Goal: Task Accomplishment & Management: Manage account settings

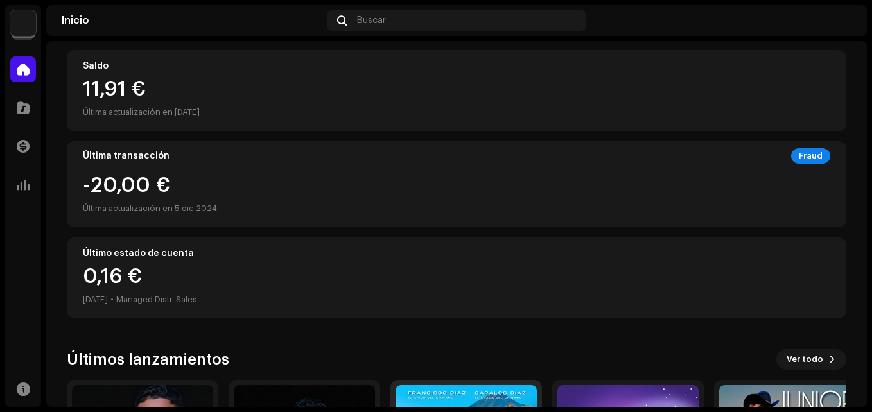
scroll to position [318, 0]
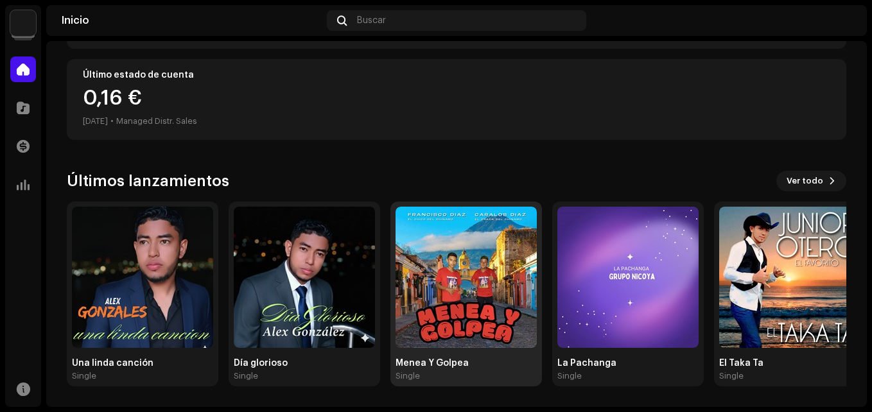
click at [481, 272] on img at bounding box center [465, 277] width 141 height 141
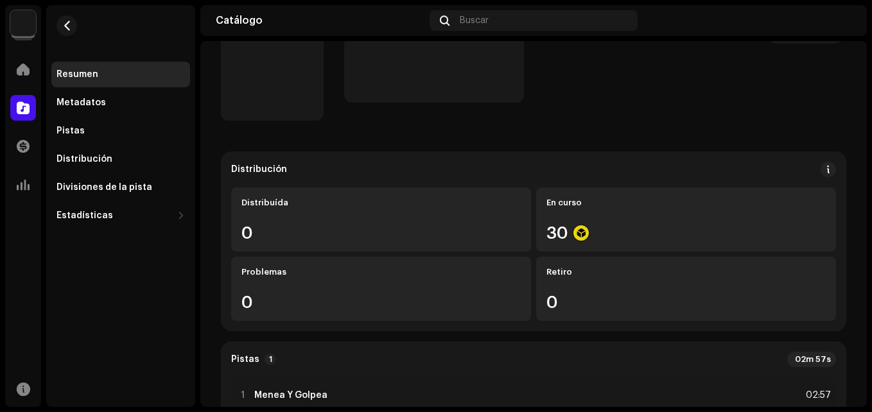
scroll to position [64, 0]
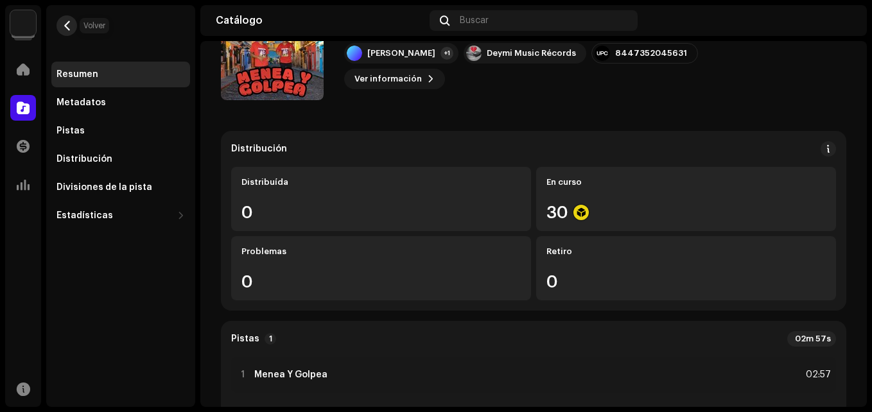
click at [67, 25] on span "button" at bounding box center [67, 26] width 10 height 10
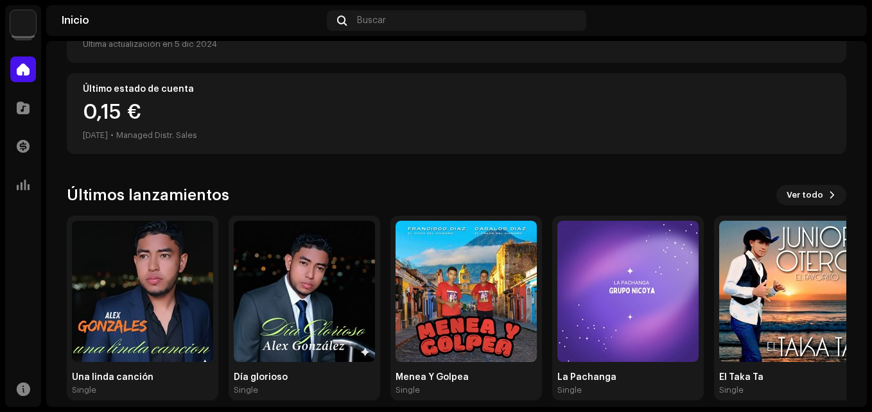
scroll to position [318, 0]
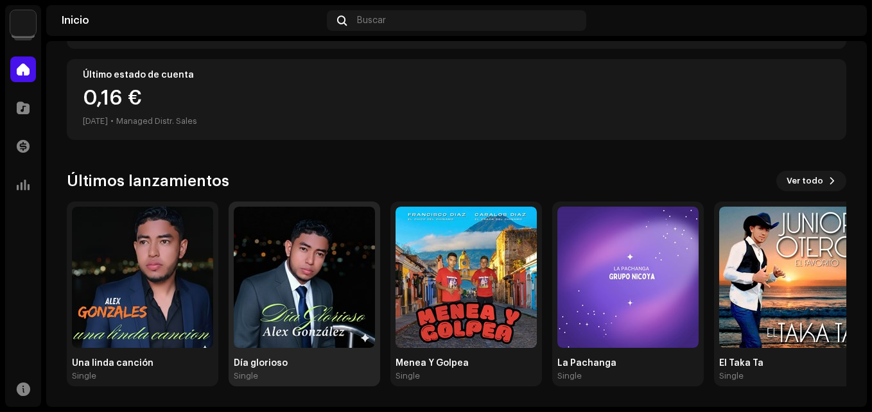
click at [296, 261] on img at bounding box center [304, 277] width 141 height 141
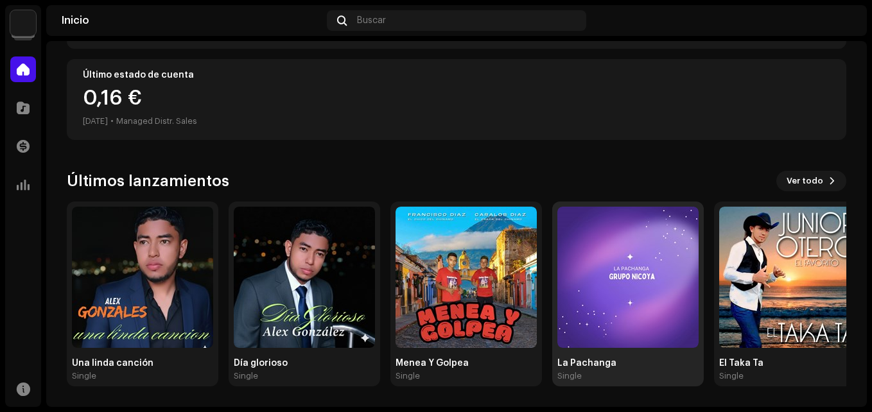
click at [646, 282] on img at bounding box center [627, 277] width 141 height 141
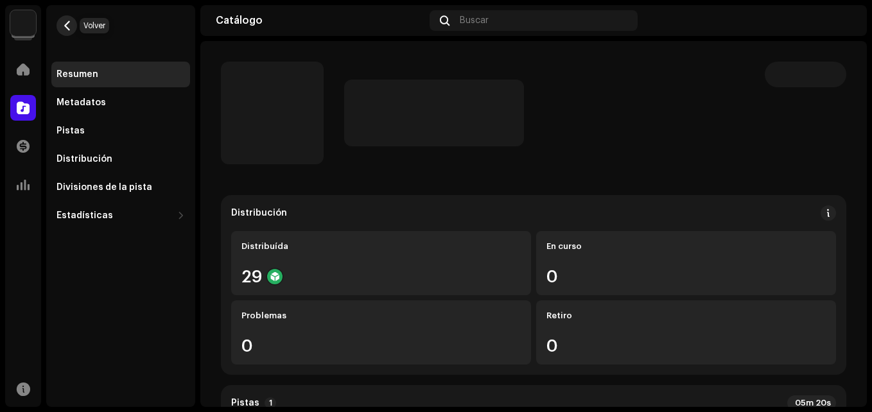
click at [66, 24] on span "button" at bounding box center [67, 26] width 10 height 10
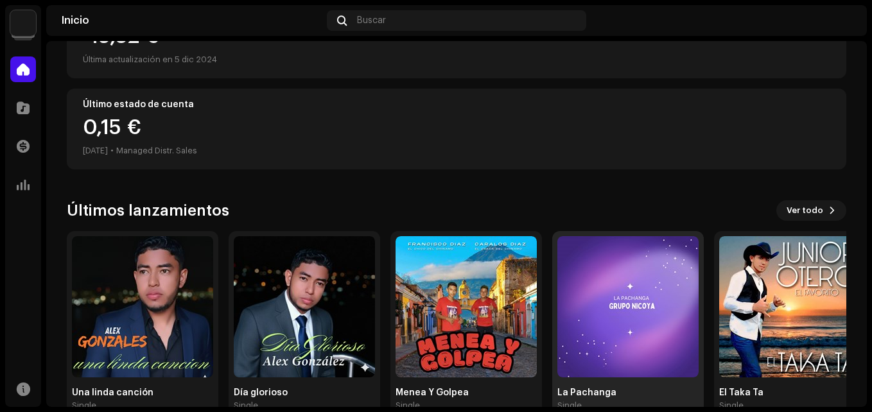
scroll to position [318, 0]
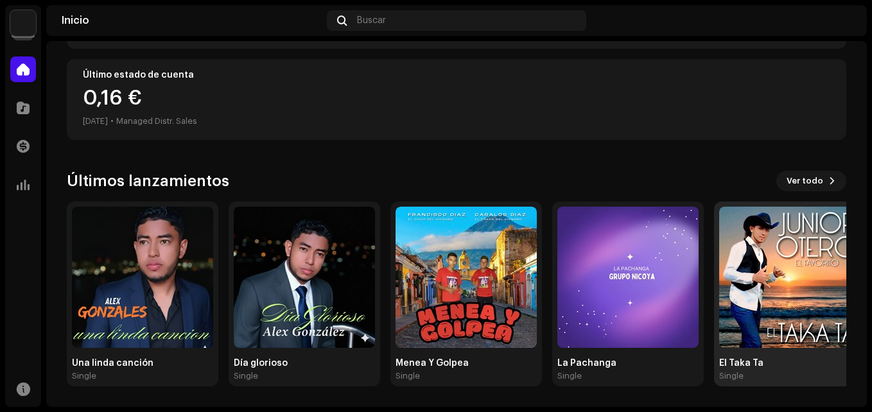
click at [773, 267] on img at bounding box center [789, 277] width 141 height 141
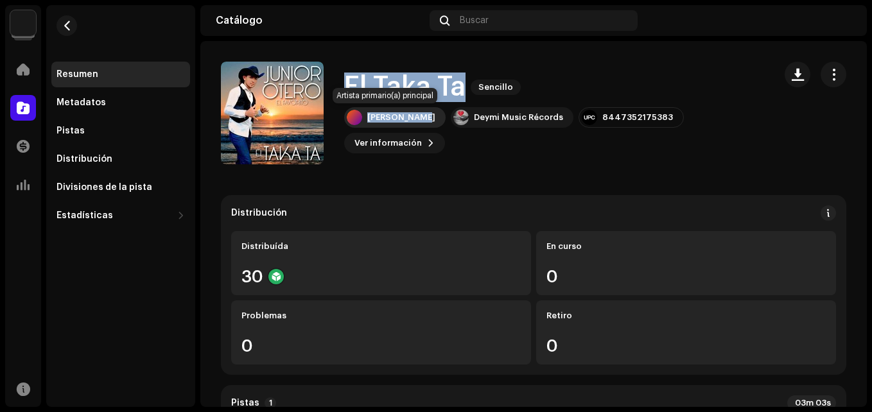
drag, startPoint x: 344, startPoint y: 83, endPoint x: 420, endPoint y: 115, distance: 82.2
click at [420, 115] on div "El Taka Ta Sencillo Junior Otero Deymi Music Récords 8447352175383 Ver informac…" at bounding box center [554, 113] width 420 height 81
copy div "El Taka Ta Sencillo Junior Otero"
click at [65, 23] on span "button" at bounding box center [67, 26] width 10 height 10
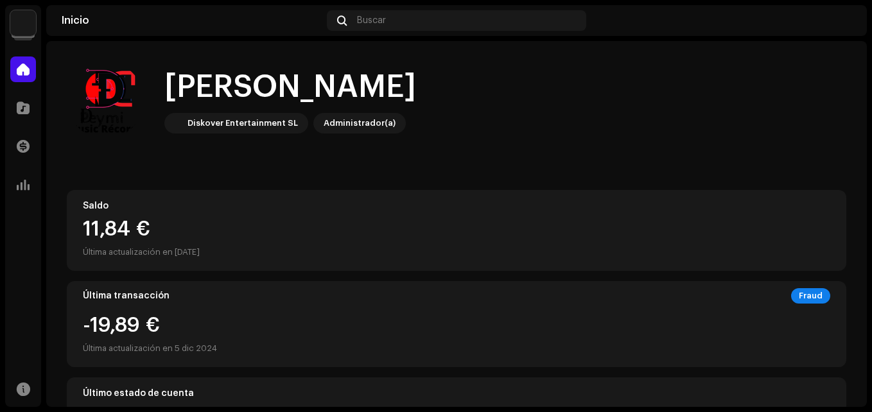
scroll to position [318, 0]
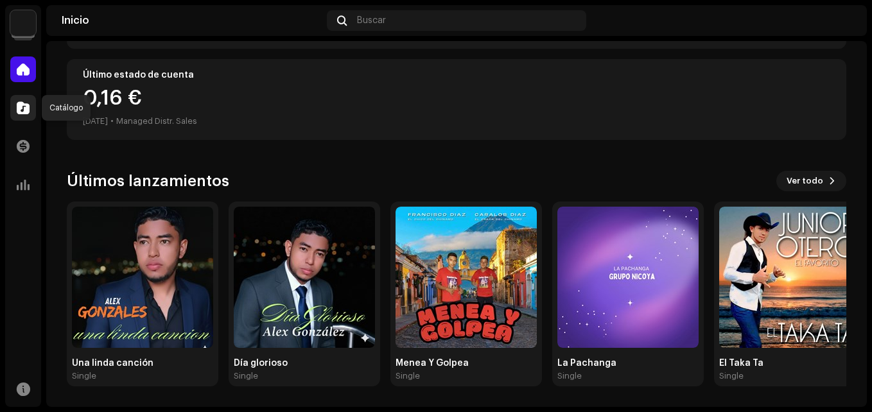
click at [17, 110] on span at bounding box center [23, 108] width 13 height 10
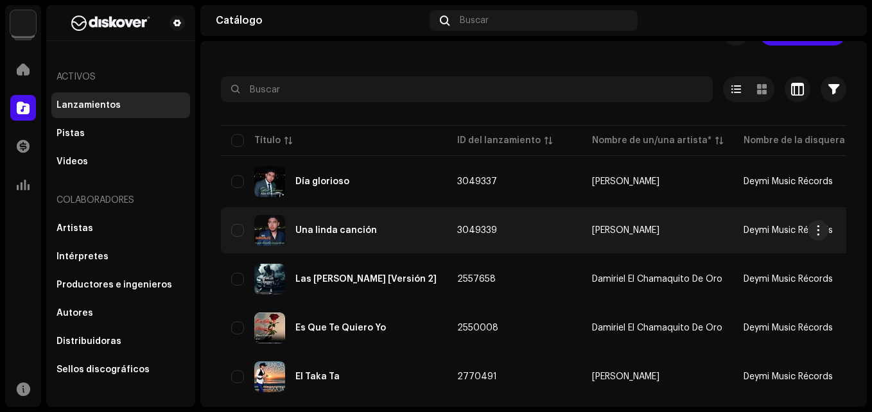
scroll to position [64, 0]
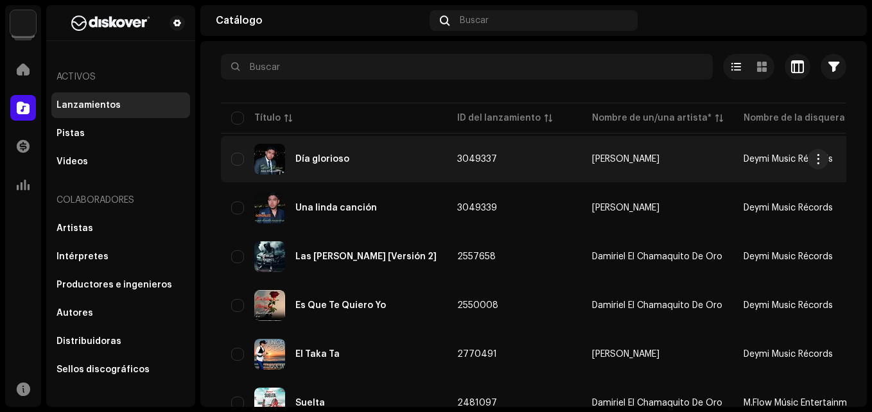
click at [350, 165] on div "Día glorioso" at bounding box center [333, 159] width 205 height 31
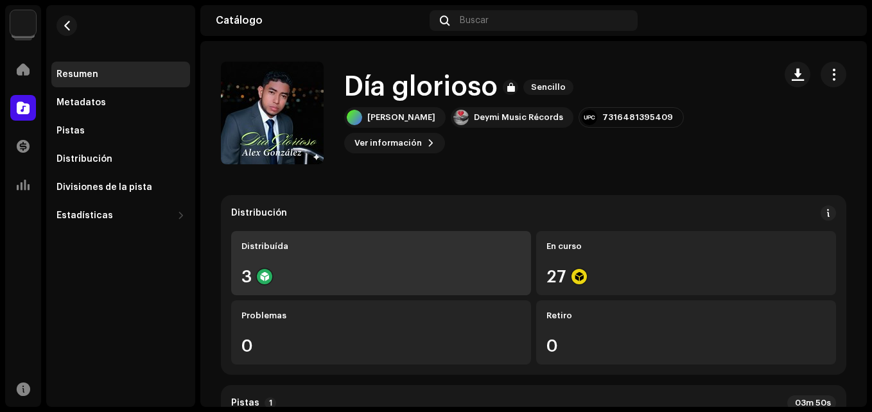
click at [312, 256] on div "Distribuída 3" at bounding box center [381, 263] width 300 height 64
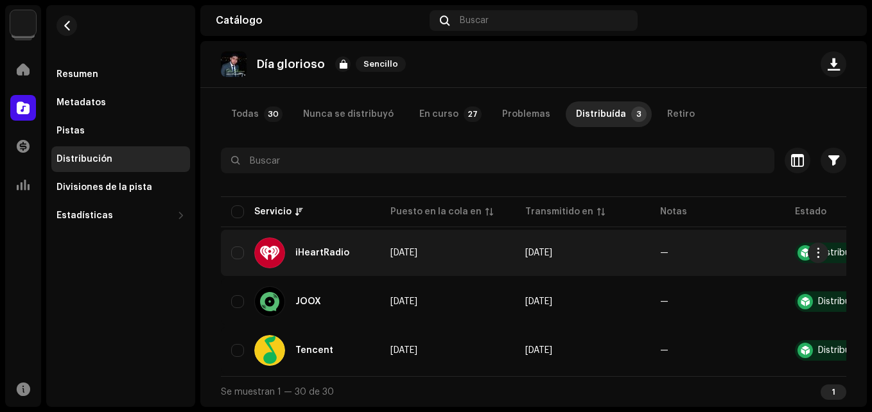
scroll to position [69, 0]
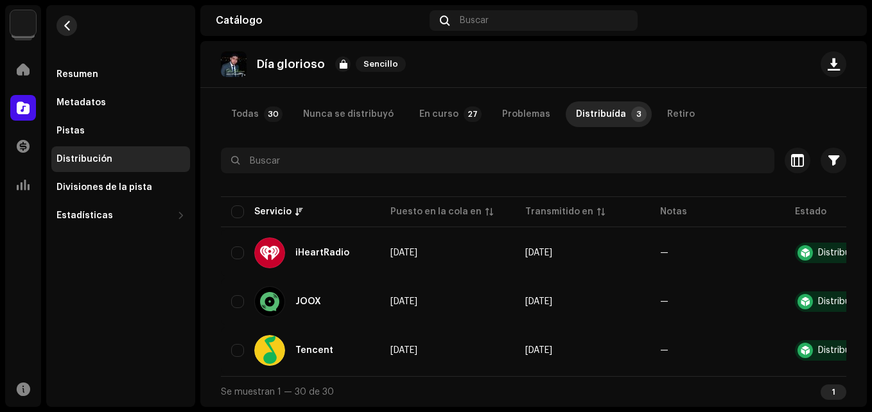
click at [62, 26] on span "button" at bounding box center [67, 26] width 10 height 10
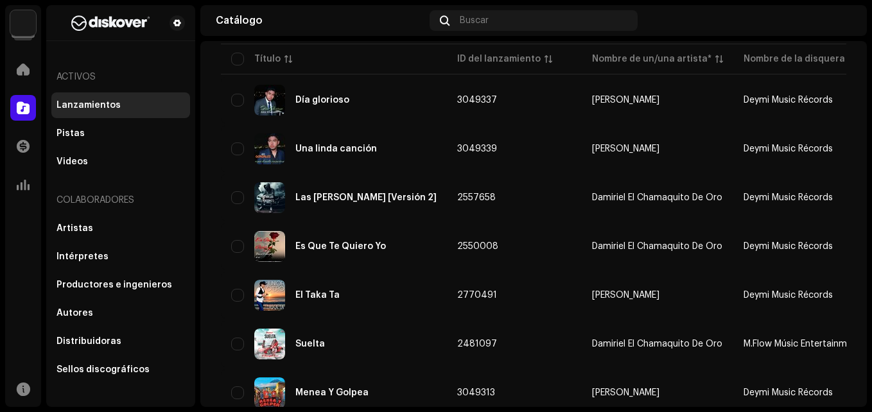
scroll to position [128, 0]
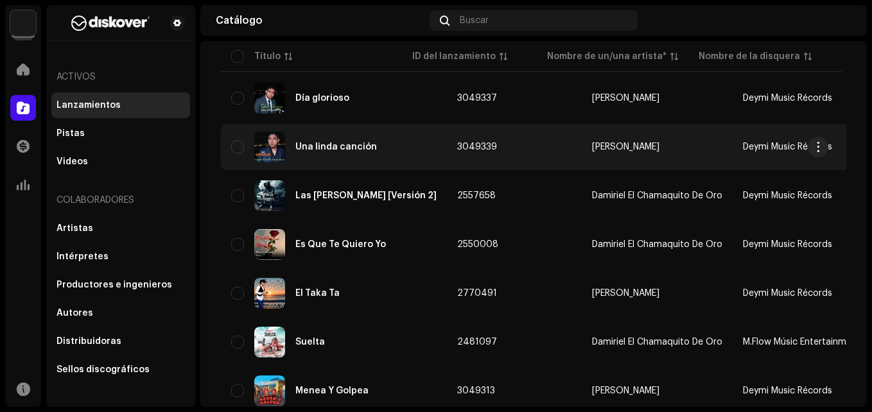
click at [345, 152] on div "Una linda canción" at bounding box center [333, 147] width 205 height 31
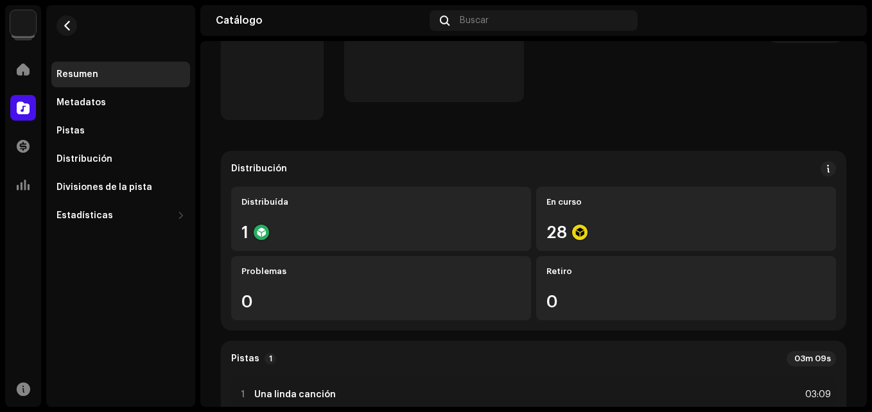
scroll to position [64, 0]
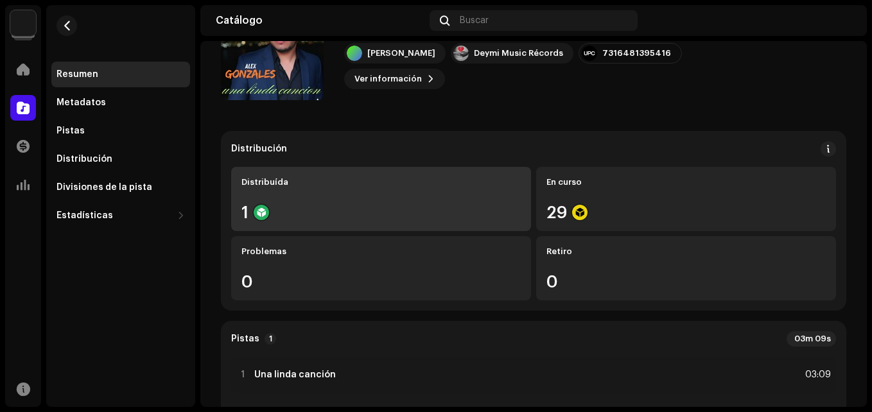
click at [387, 219] on div "1" at bounding box center [380, 212] width 279 height 17
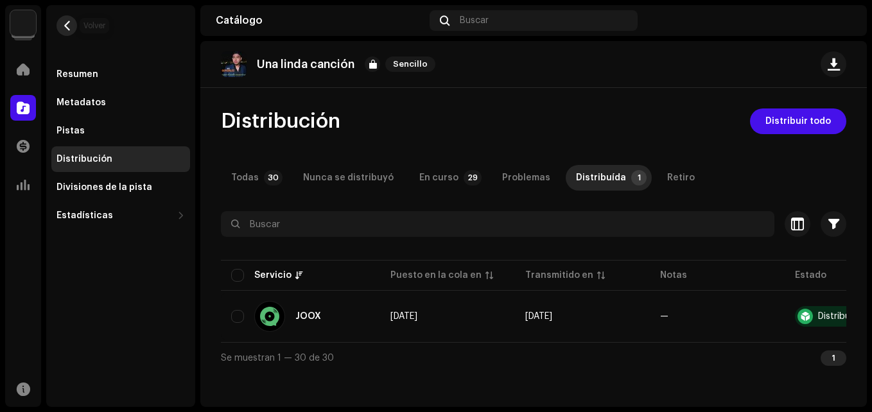
click at [60, 25] on button "button" at bounding box center [66, 25] width 21 height 21
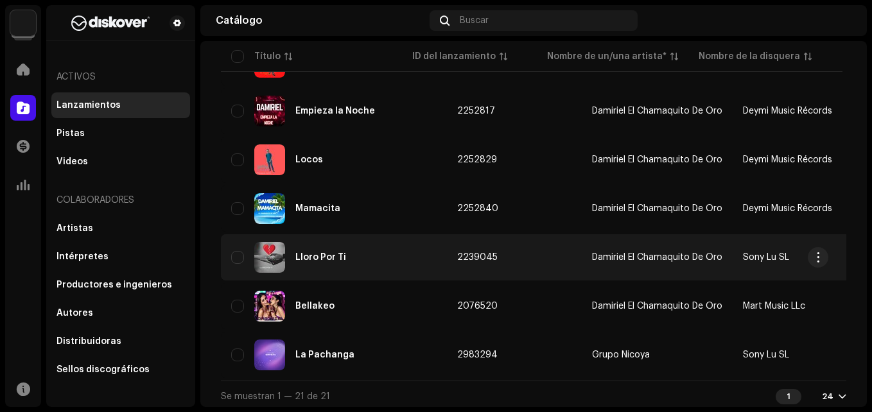
scroll to position [857, 0]
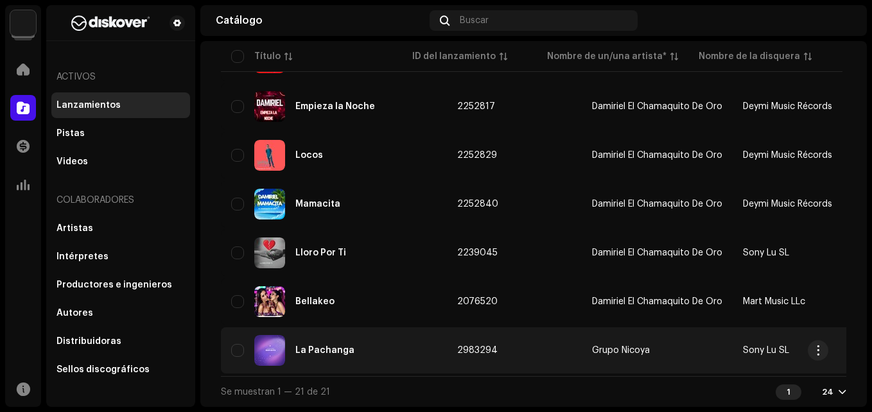
click at [390, 352] on div "La Pachanga" at bounding box center [333, 350] width 205 height 31
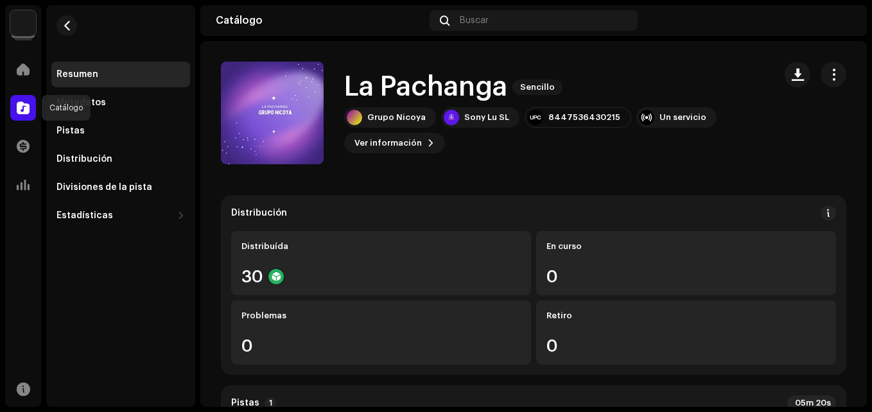
click at [19, 111] on span at bounding box center [23, 108] width 13 height 10
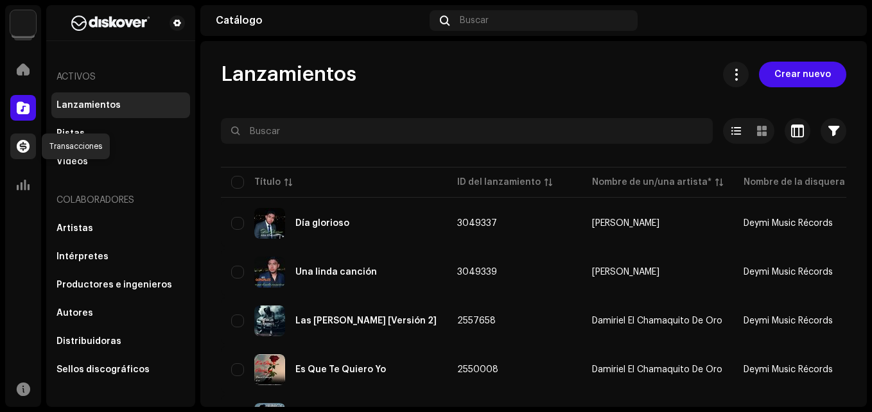
click at [25, 146] on span at bounding box center [23, 146] width 13 height 10
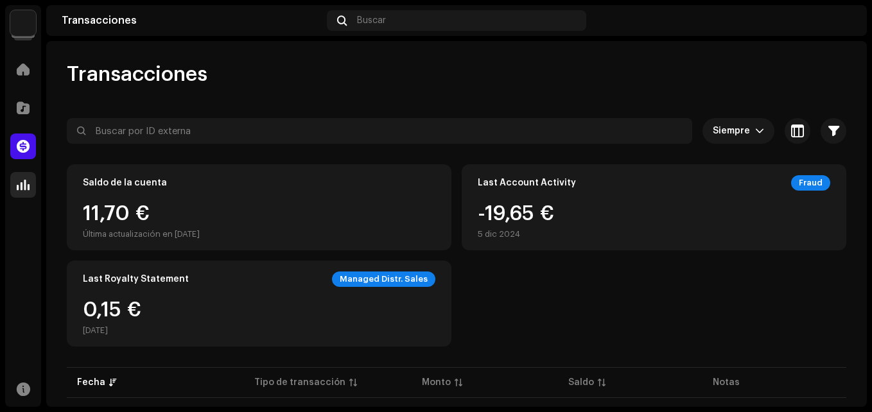
click at [31, 178] on div at bounding box center [23, 185] width 26 height 26
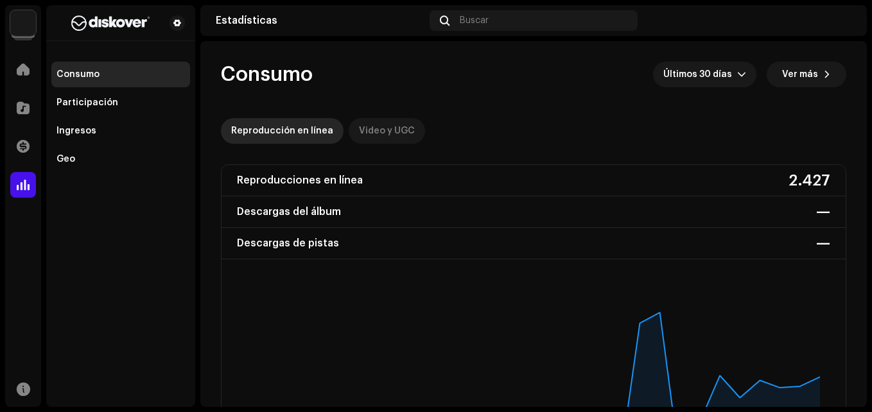
click at [388, 130] on div "Video y UGC" at bounding box center [387, 131] width 56 height 26
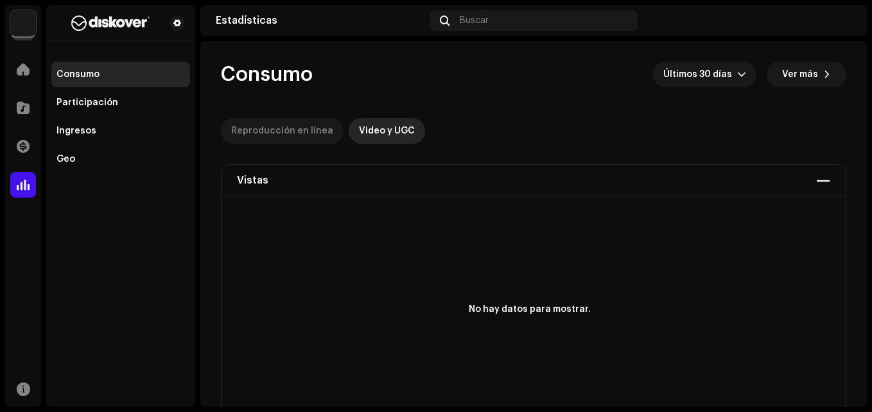
click at [292, 126] on div "Reproducción en línea" at bounding box center [282, 131] width 102 height 26
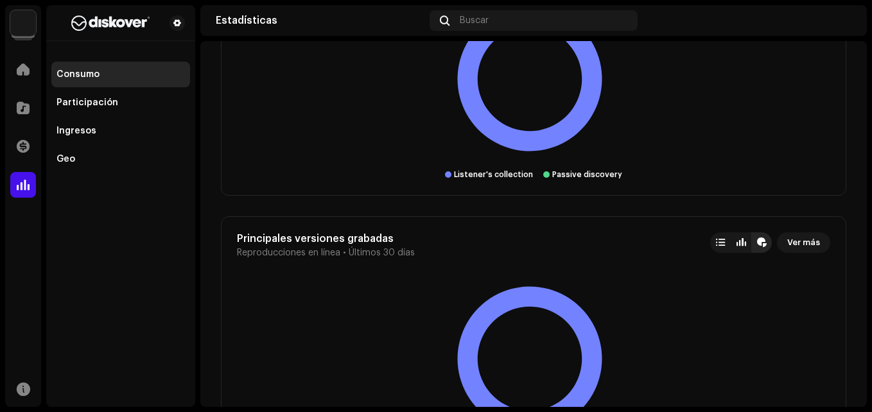
scroll to position [2987, 0]
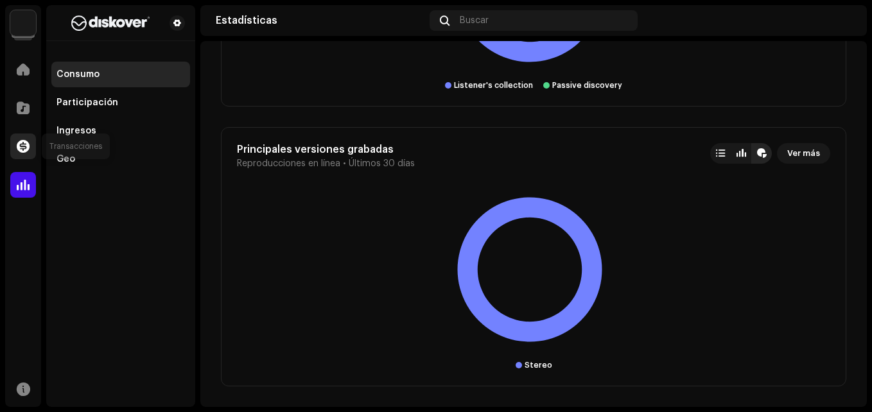
click at [31, 151] on div at bounding box center [23, 146] width 26 height 26
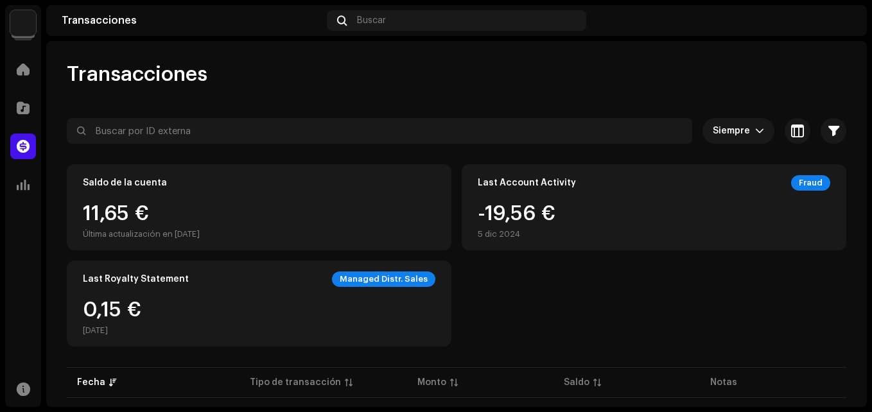
click at [26, 123] on div "Catálogo" at bounding box center [23, 108] width 36 height 36
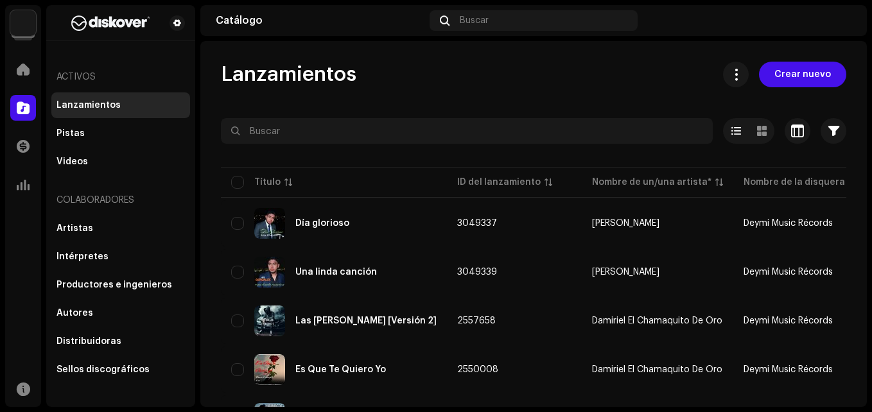
click at [17, 90] on div "Catálogo" at bounding box center [23, 108] width 36 height 36
click at [21, 76] on div at bounding box center [23, 69] width 26 height 26
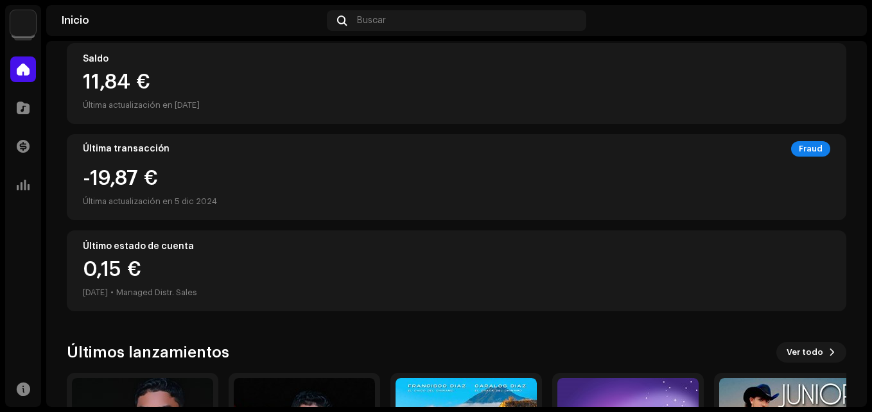
scroll to position [318, 0]
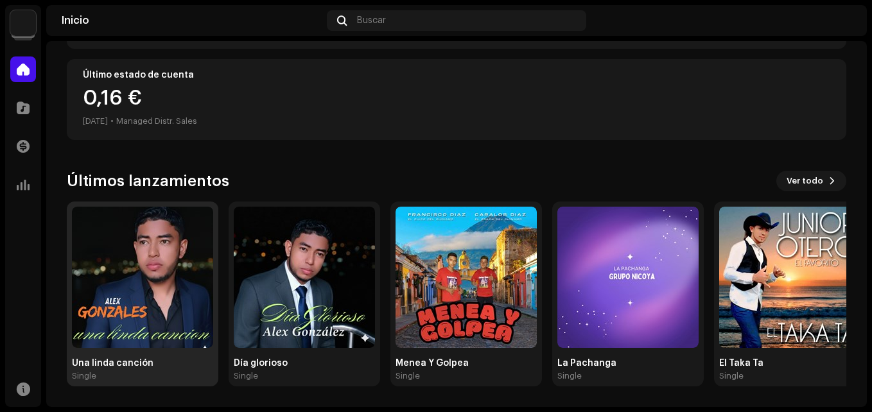
click at [135, 274] on img at bounding box center [142, 277] width 141 height 141
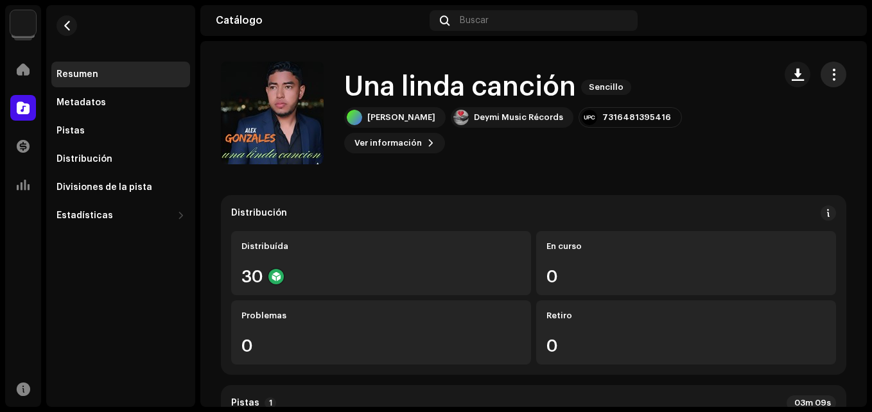
click at [792, 69] on span "button" at bounding box center [833, 74] width 12 height 10
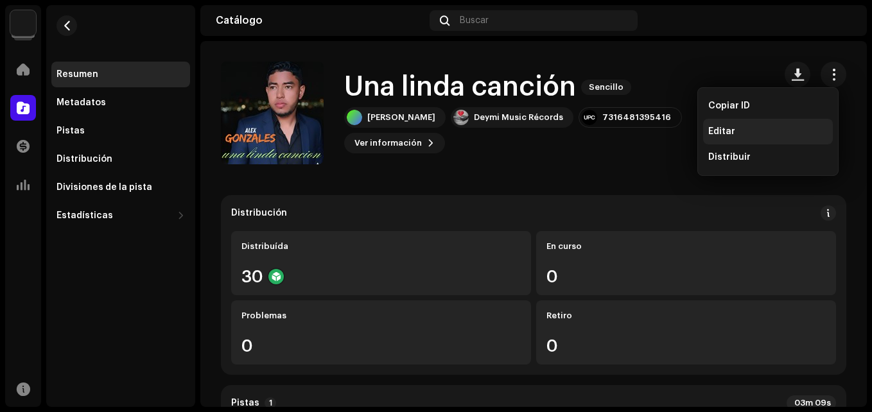
click at [766, 130] on div "Editar" at bounding box center [767, 131] width 119 height 10
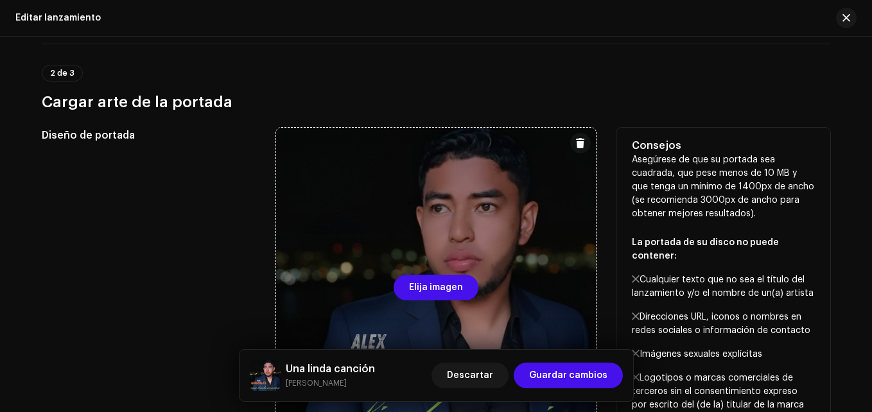
scroll to position [385, 0]
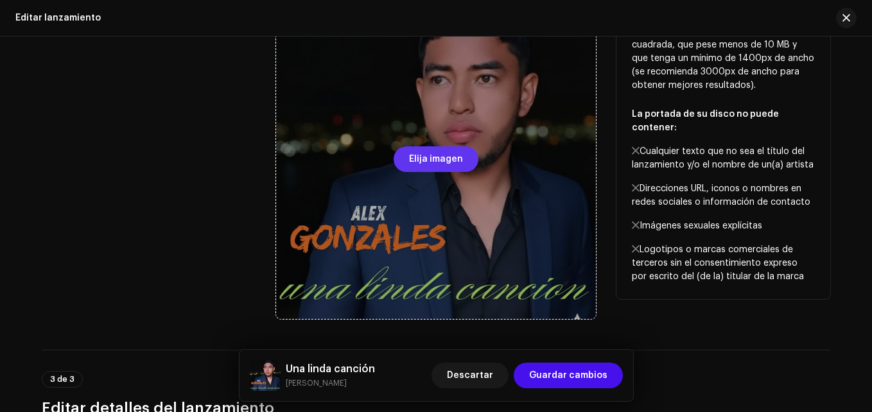
click at [412, 159] on span "Elija imagen" at bounding box center [436, 159] width 54 height 26
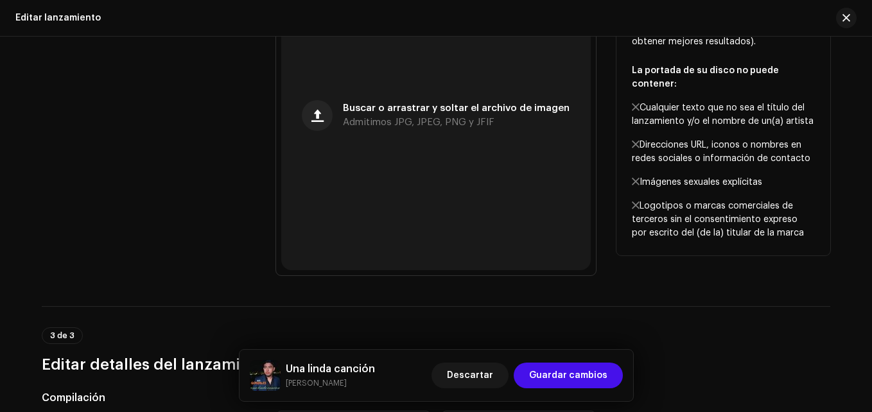
scroll to position [449, 0]
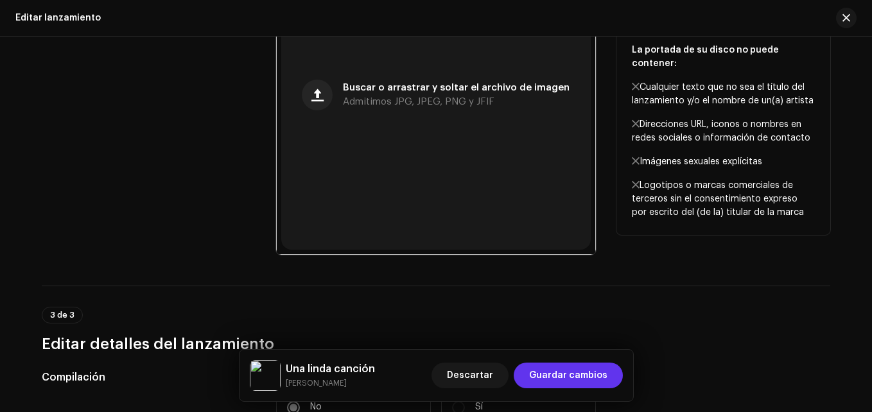
click at [558, 356] on span "Guardar cambios" at bounding box center [568, 376] width 78 height 26
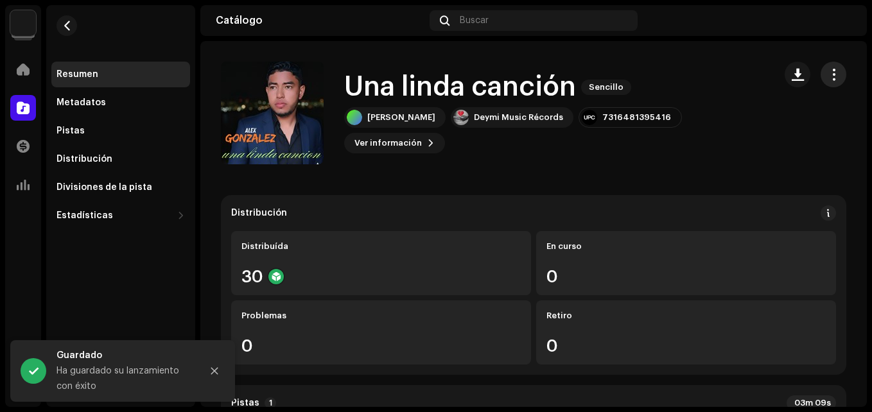
click at [792, 76] on button "button" at bounding box center [833, 75] width 26 height 26
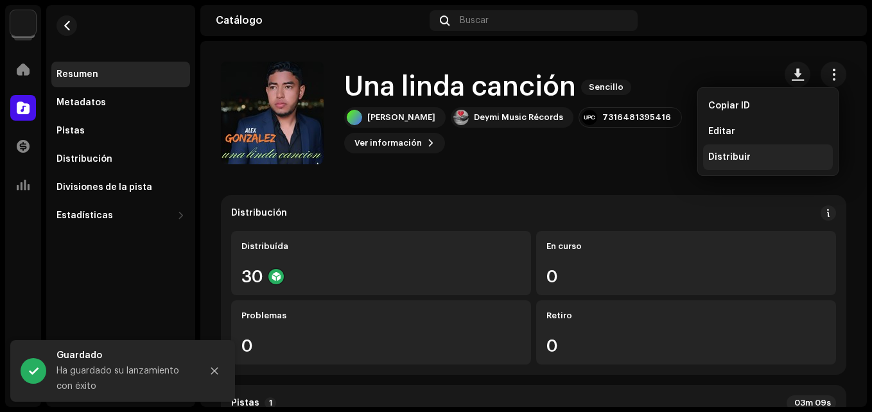
click at [755, 155] on div "Distribuir" at bounding box center [767, 157] width 119 height 10
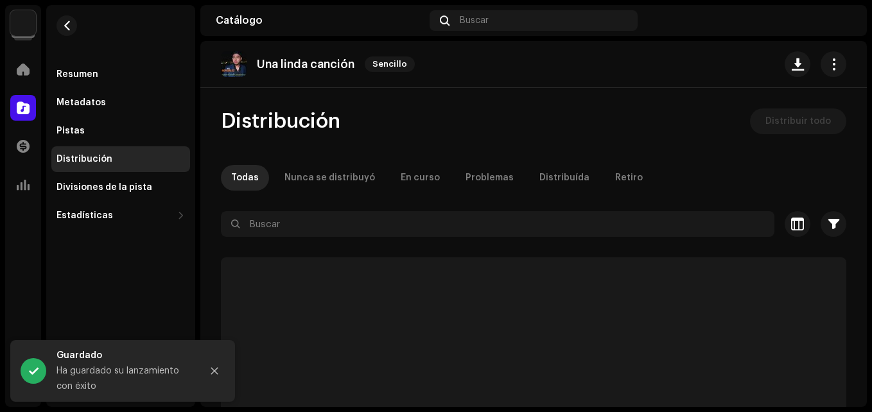
click at [784, 116] on span "Distribuir todo" at bounding box center [797, 121] width 65 height 26
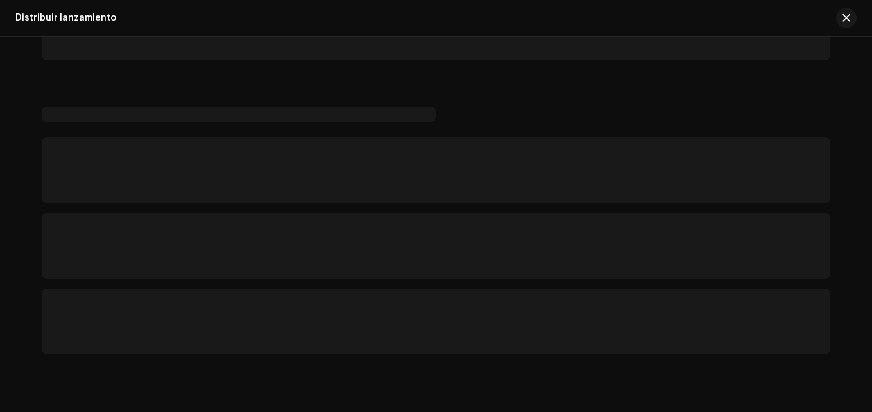
scroll to position [2068, 0]
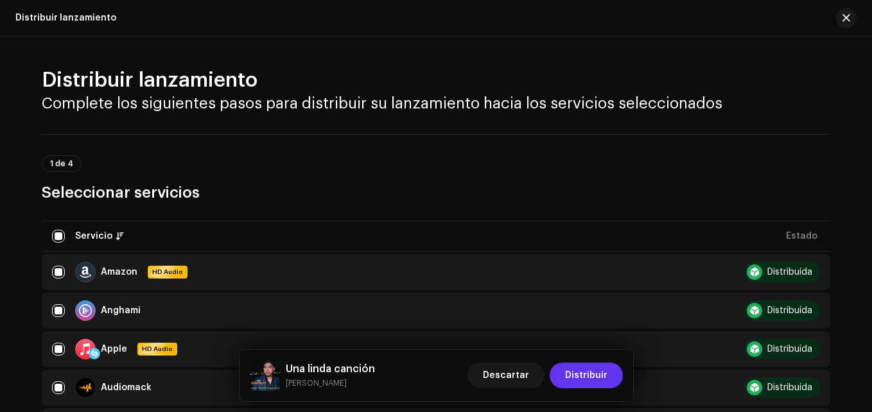
click at [587, 356] on span "Distribuir" at bounding box center [586, 376] width 42 height 26
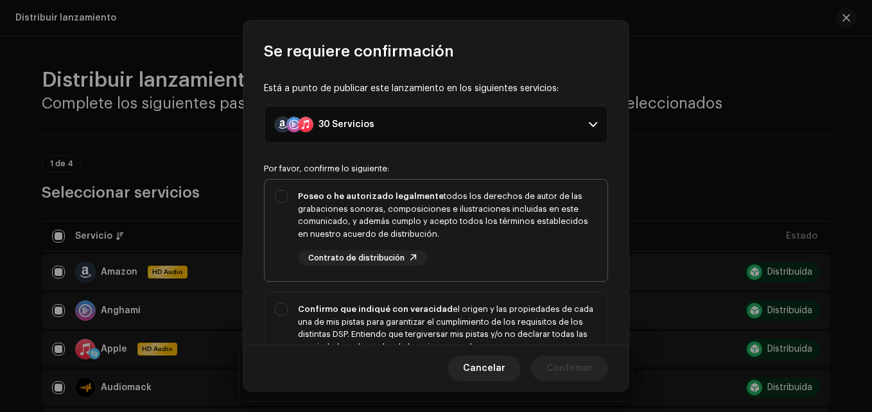
drag, startPoint x: 411, startPoint y: 225, endPoint x: 508, endPoint y: 270, distance: 106.8
click at [413, 226] on div "Poseo o he autorizado legalmente todos los derechos de autor de las grabaciones…" at bounding box center [447, 215] width 299 height 50
checkbox input "true"
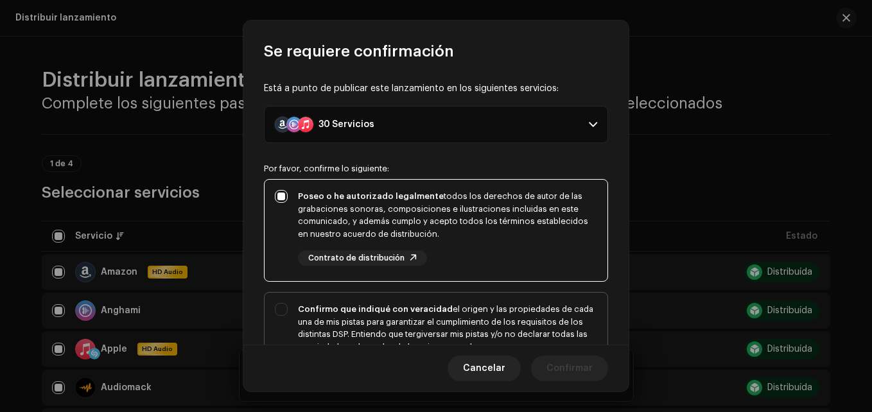
click at [507, 296] on div "Confirmo que indiqué con veracidad el origen y las propiedades de cada una de m…" at bounding box center [435, 347] width 343 height 109
click at [503, 310] on div "Confirmo que indiqué con veracidad el origen y las propiedades de cada una de m…" at bounding box center [447, 334] width 299 height 63
click at [503, 305] on div "Confirmo que indiqué con veracidad el origen y las propiedades de cada una de m…" at bounding box center [447, 334] width 299 height 63
checkbox input "true"
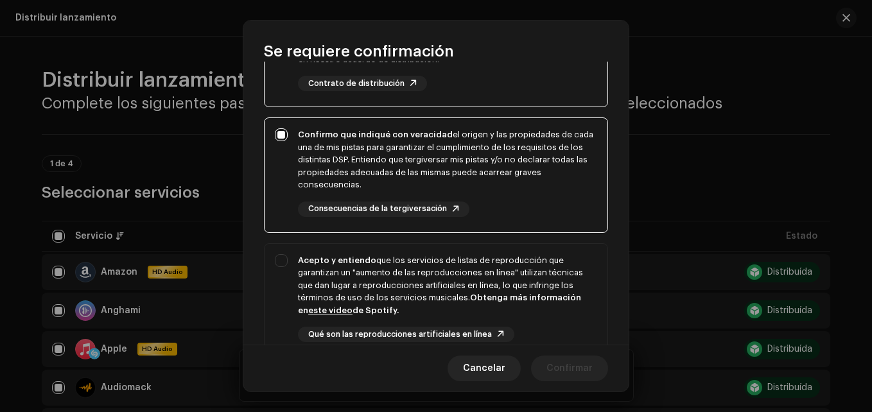
scroll to position [311, 0]
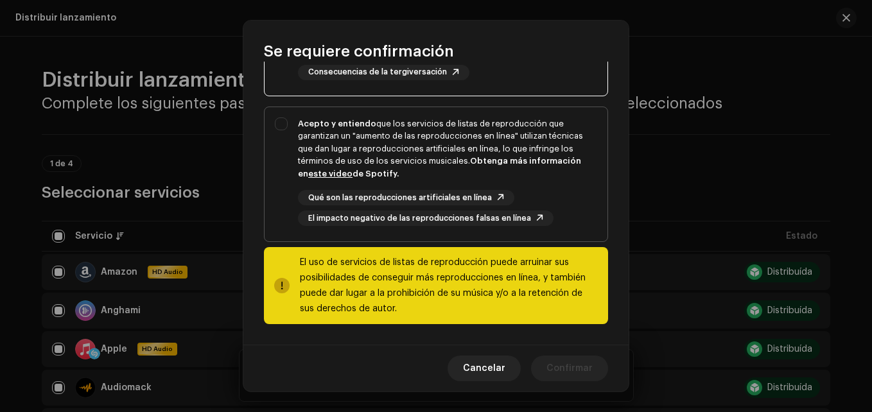
click at [581, 209] on div "Qué son las reproducciones artificiales en línea El impacto negativo de las rep…" at bounding box center [447, 208] width 299 height 36
checkbox input "true"
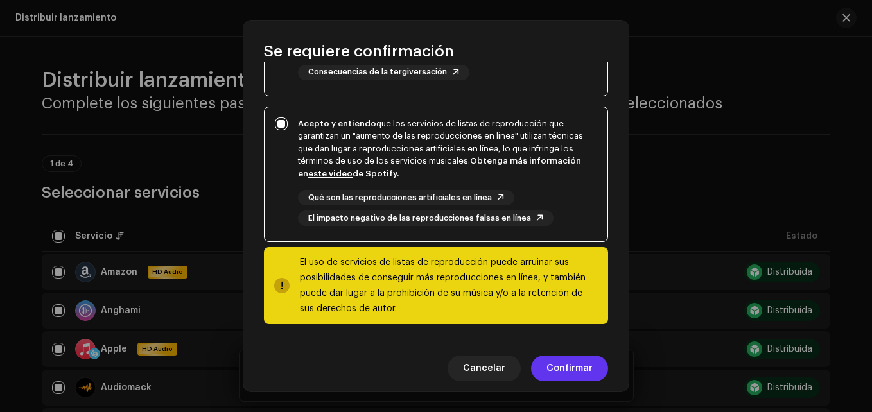
click at [578, 356] on span "Confirmar" at bounding box center [569, 369] width 46 height 26
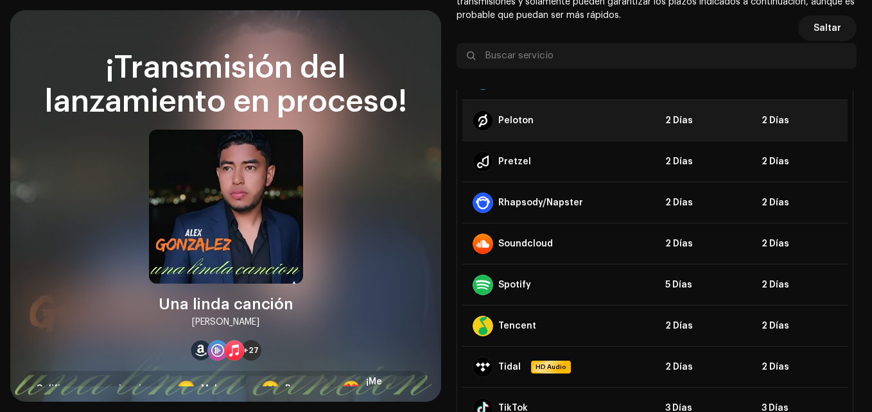
scroll to position [770, 0]
